Goal: Navigation & Orientation: Find specific page/section

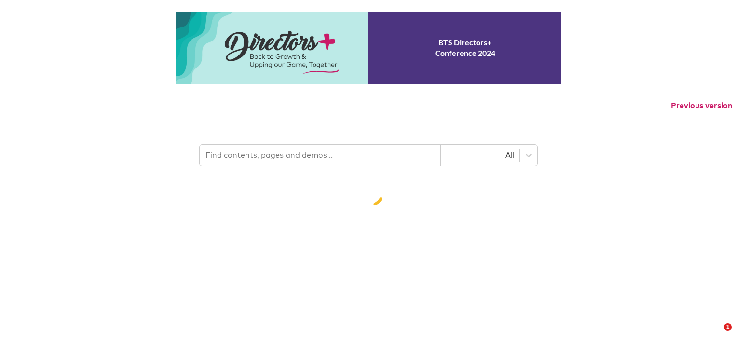
click at [333, 187] on div at bounding box center [368, 190] width 737 height 31
click at [216, 103] on p "Previous version" at bounding box center [368, 105] width 737 height 20
click at [218, 100] on p "Previous version" at bounding box center [368, 105] width 737 height 20
drag, startPoint x: 313, startPoint y: 206, endPoint x: 317, endPoint y: 200, distance: 8.0
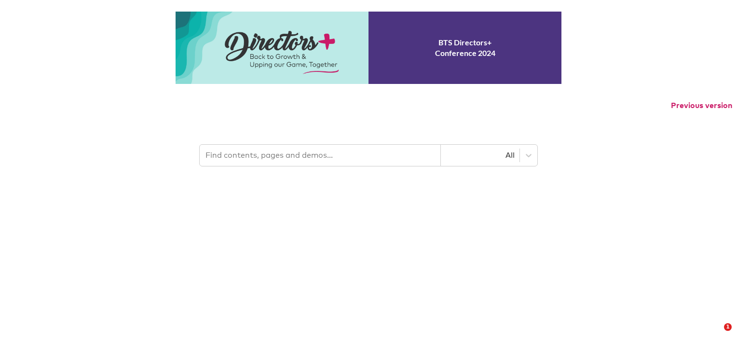
click at [313, 175] on html "BTS Directors+ Conference 2024 Previous version All 1" at bounding box center [368, 87] width 737 height 175
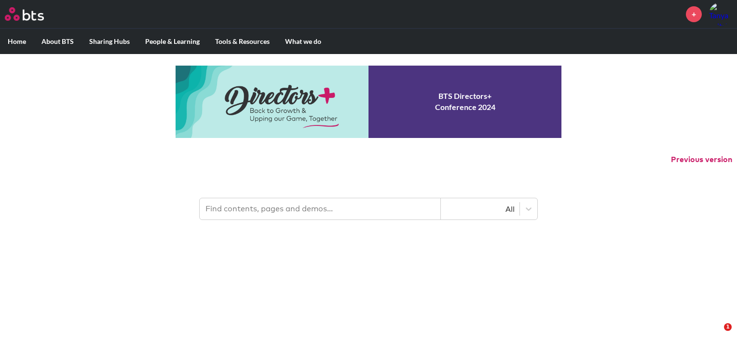
click at [403, 13] on div "+" at bounding box center [397, 13] width 670 height 23
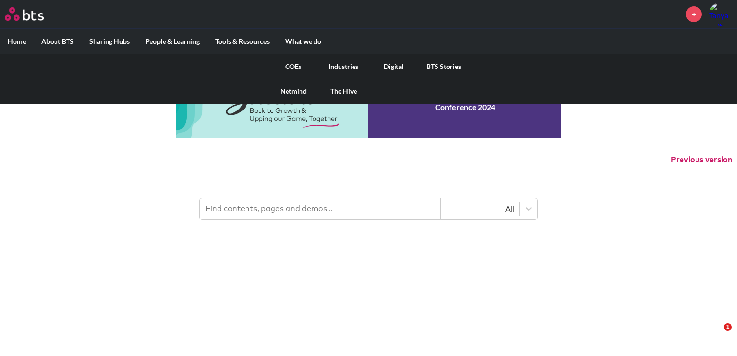
click at [295, 63] on link "COEs" at bounding box center [293, 66] width 50 height 25
